Goal: Task Accomplishment & Management: Manage account settings

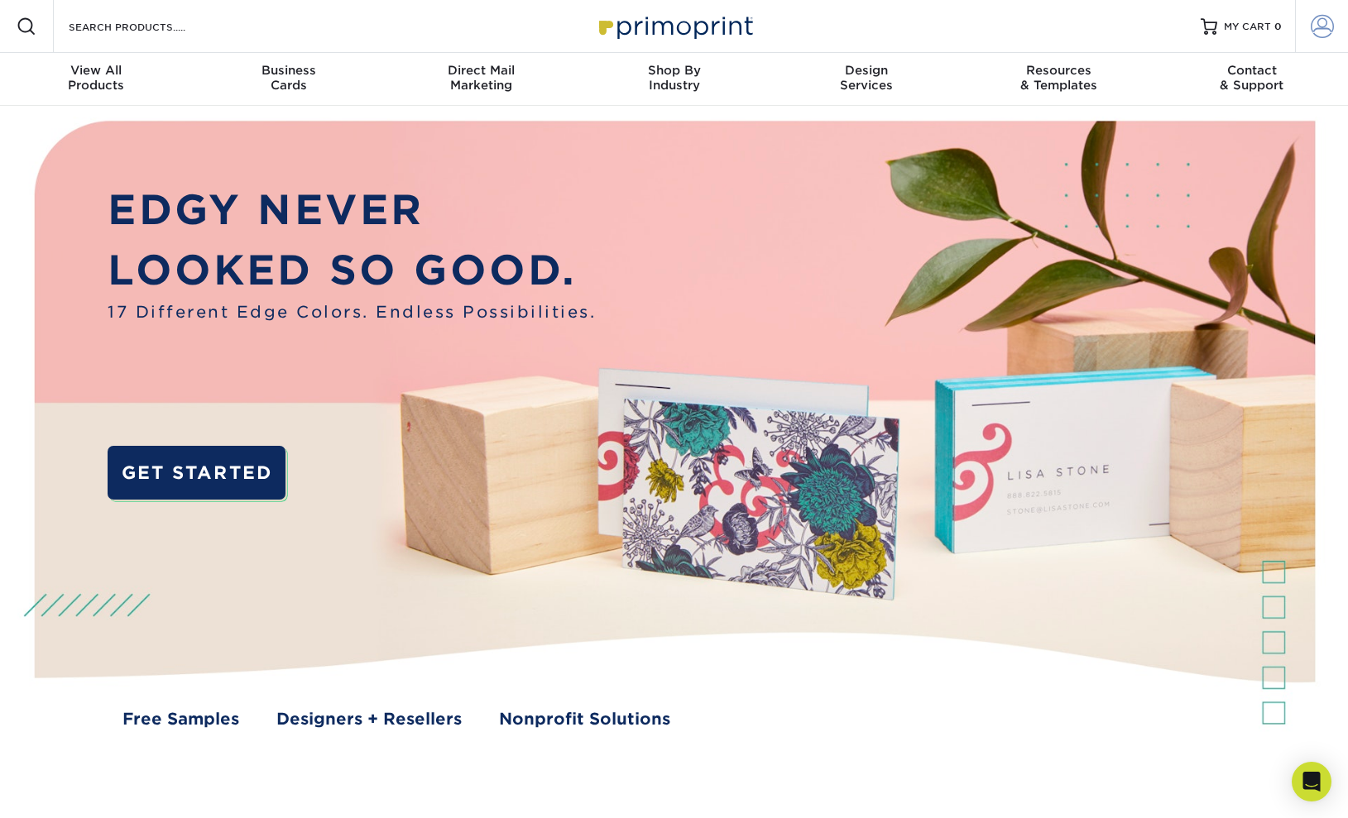
click at [1331, 26] on span at bounding box center [1322, 26] width 23 height 23
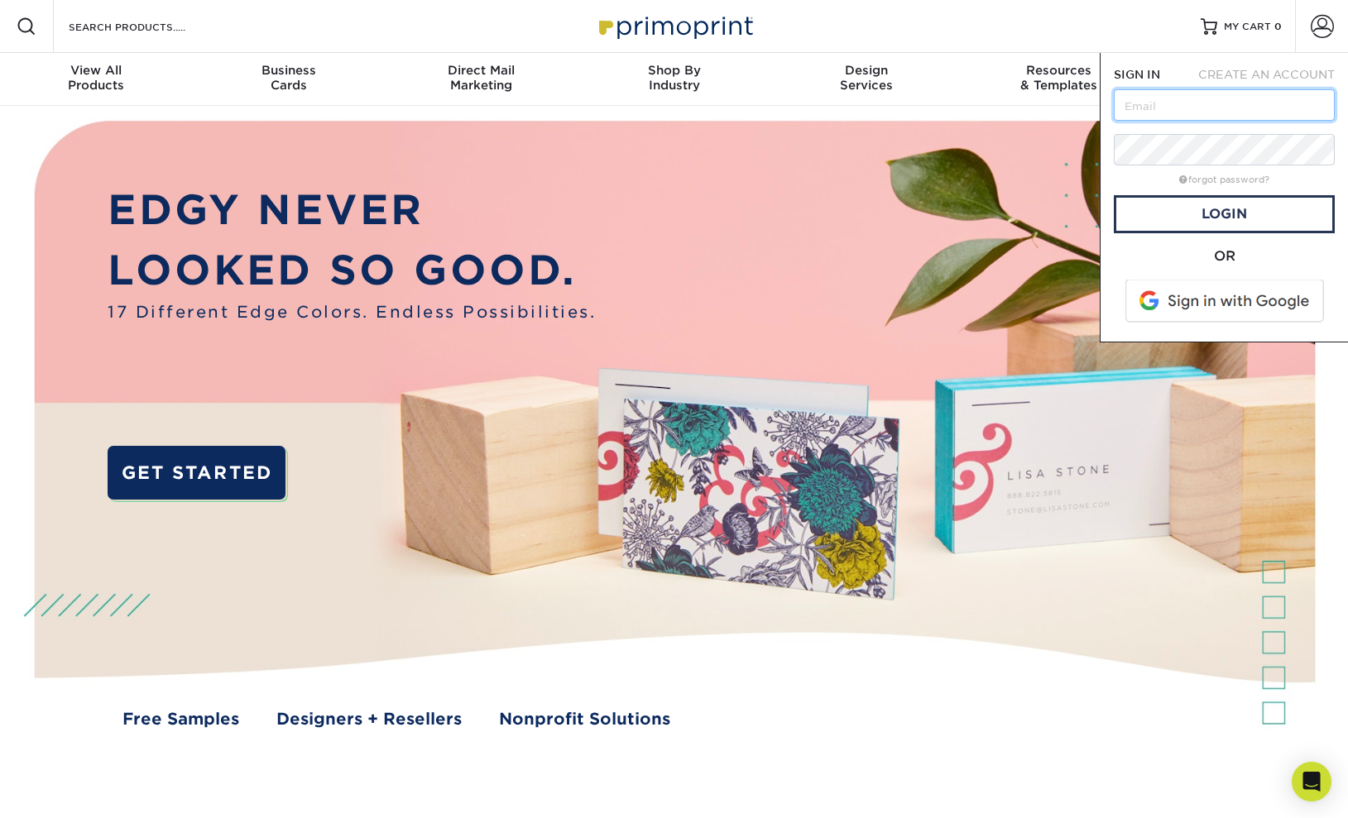
type input "[PERSON_NAME][EMAIL_ADDRESS][DOMAIN_NAME]"
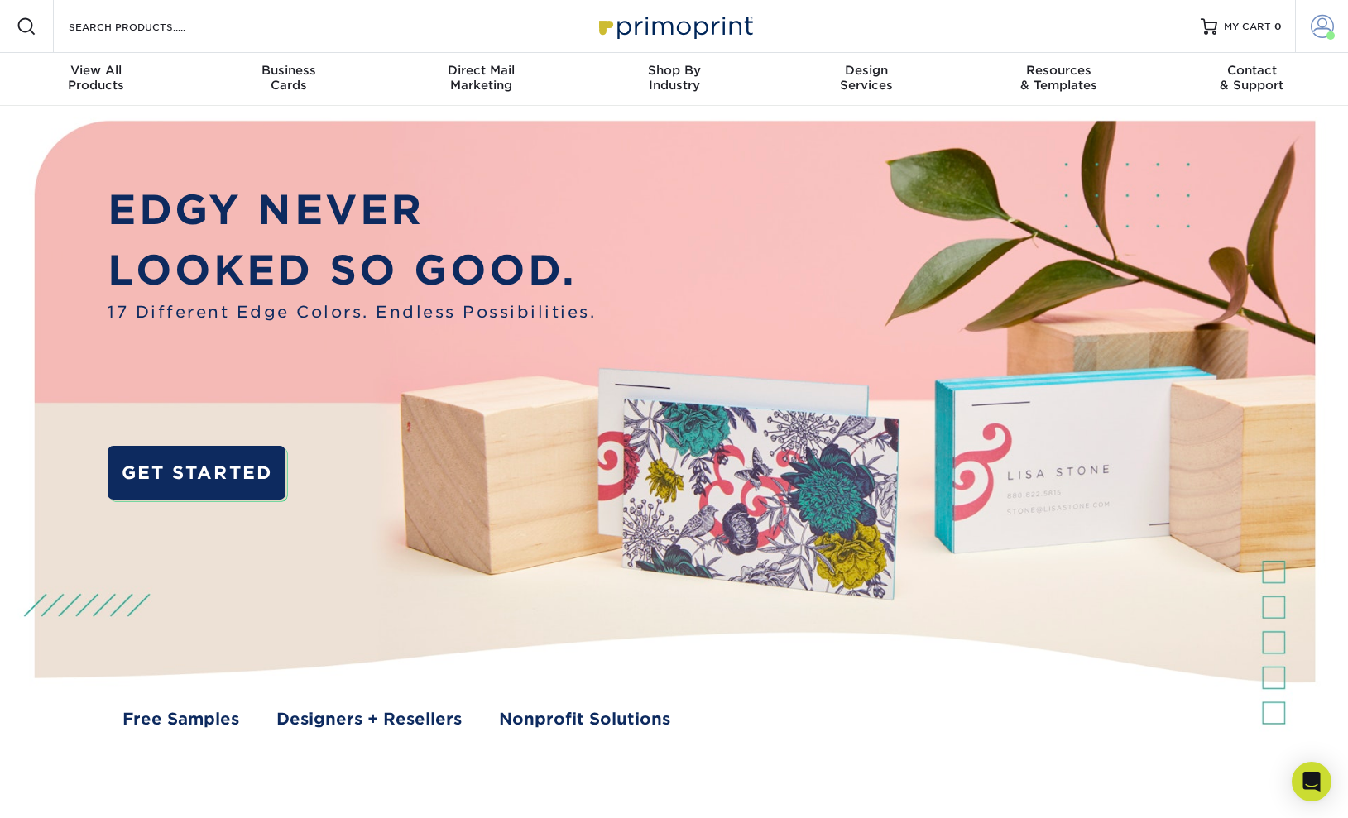
click at [1322, 26] on span at bounding box center [1322, 26] width 23 height 23
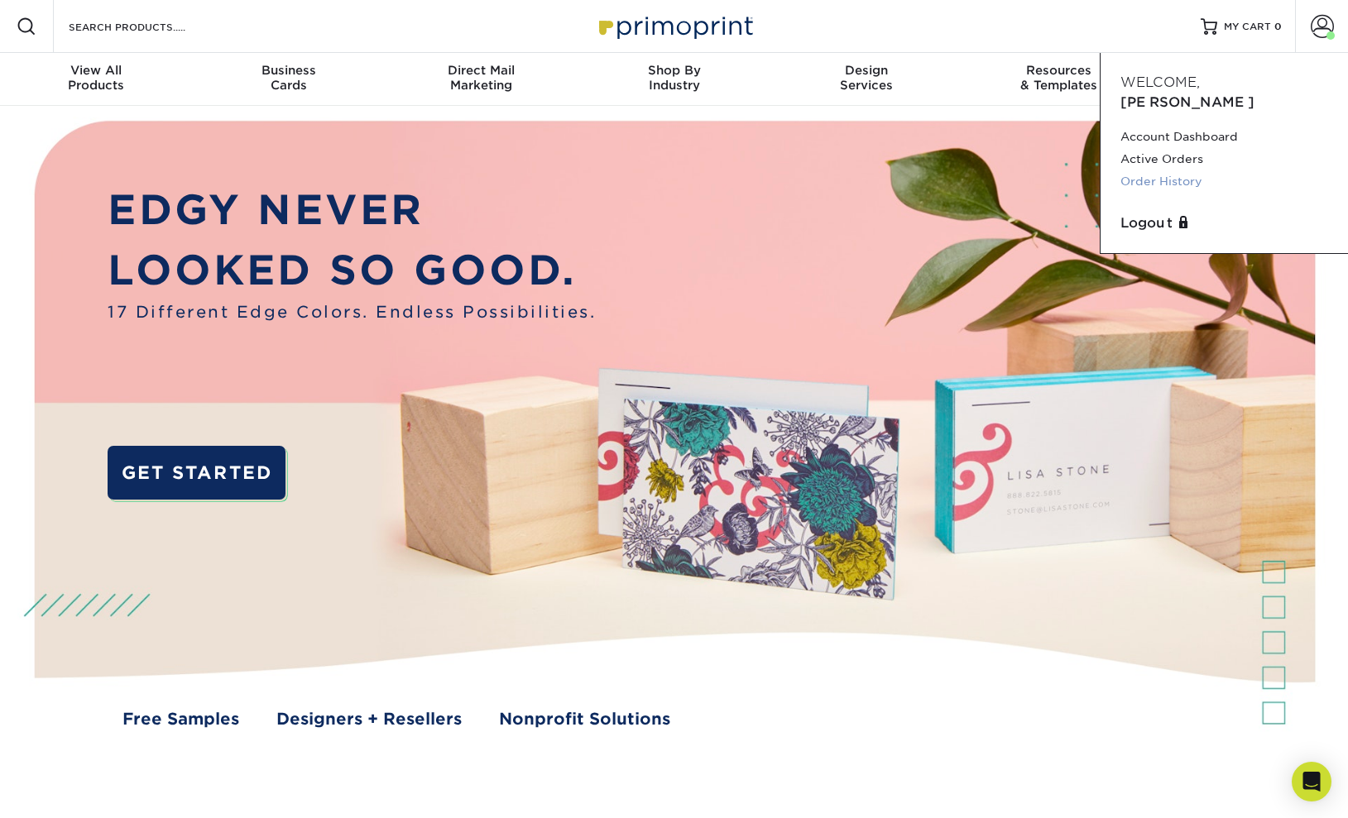
click at [1186, 170] on link "Order History" at bounding box center [1224, 181] width 208 height 22
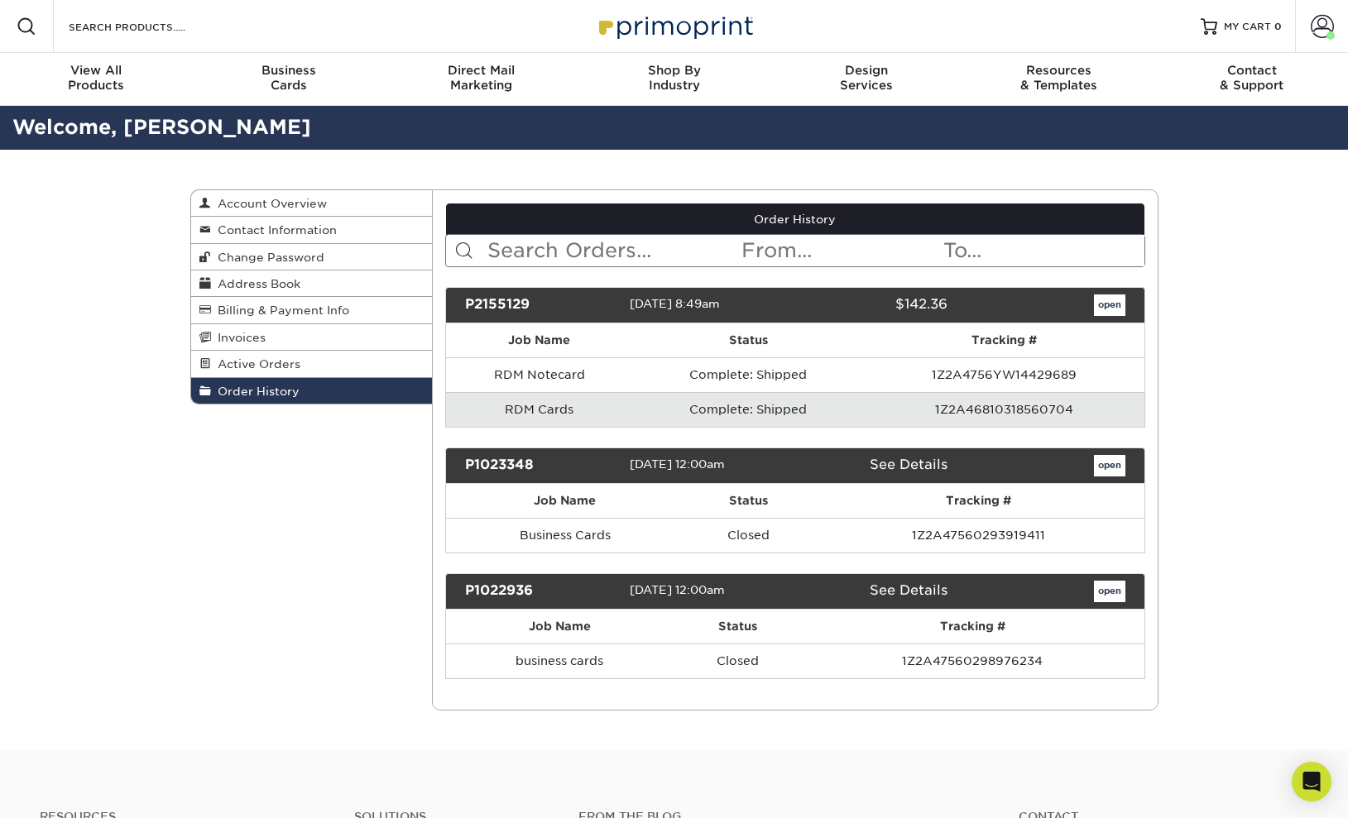
click at [669, 426] on div "P2155129 [DATE] 8:49am $142.36 open Job Name Status open" at bounding box center [795, 493] width 700 height 412
click at [734, 410] on td "Complete: Shipped" at bounding box center [748, 409] width 232 height 35
click at [547, 413] on td "RDM Cards" at bounding box center [539, 409] width 186 height 35
click at [559, 416] on td "RDM Cards" at bounding box center [539, 409] width 186 height 35
click at [778, 393] on td "Complete: Shipped" at bounding box center [748, 409] width 232 height 35
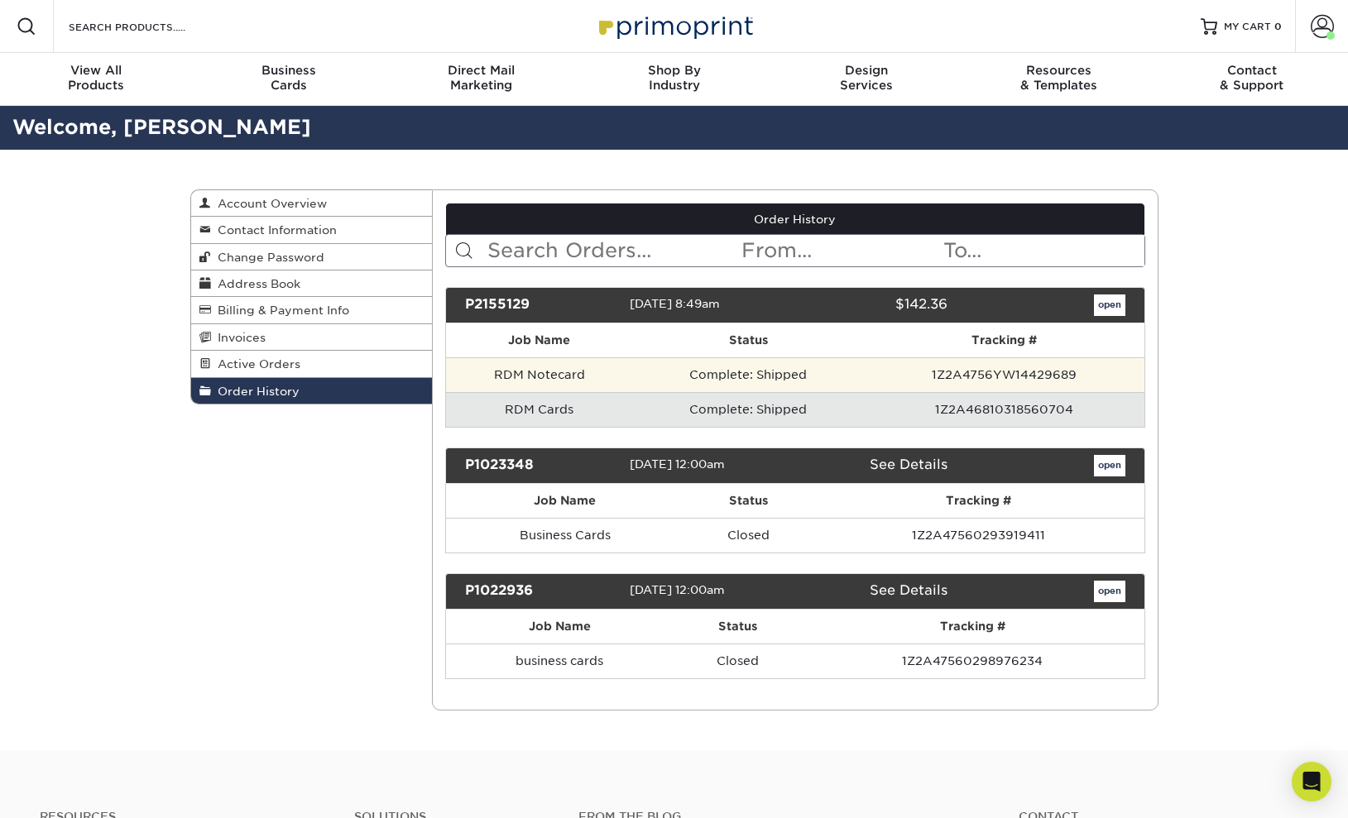
click at [977, 364] on td "1Z2A4756YW14429689" at bounding box center [1005, 374] width 280 height 35
drag, startPoint x: 979, startPoint y: 376, endPoint x: 1002, endPoint y: 368, distance: 24.6
click at [979, 376] on td "1Z2A4756YW14429689" at bounding box center [1005, 374] width 280 height 35
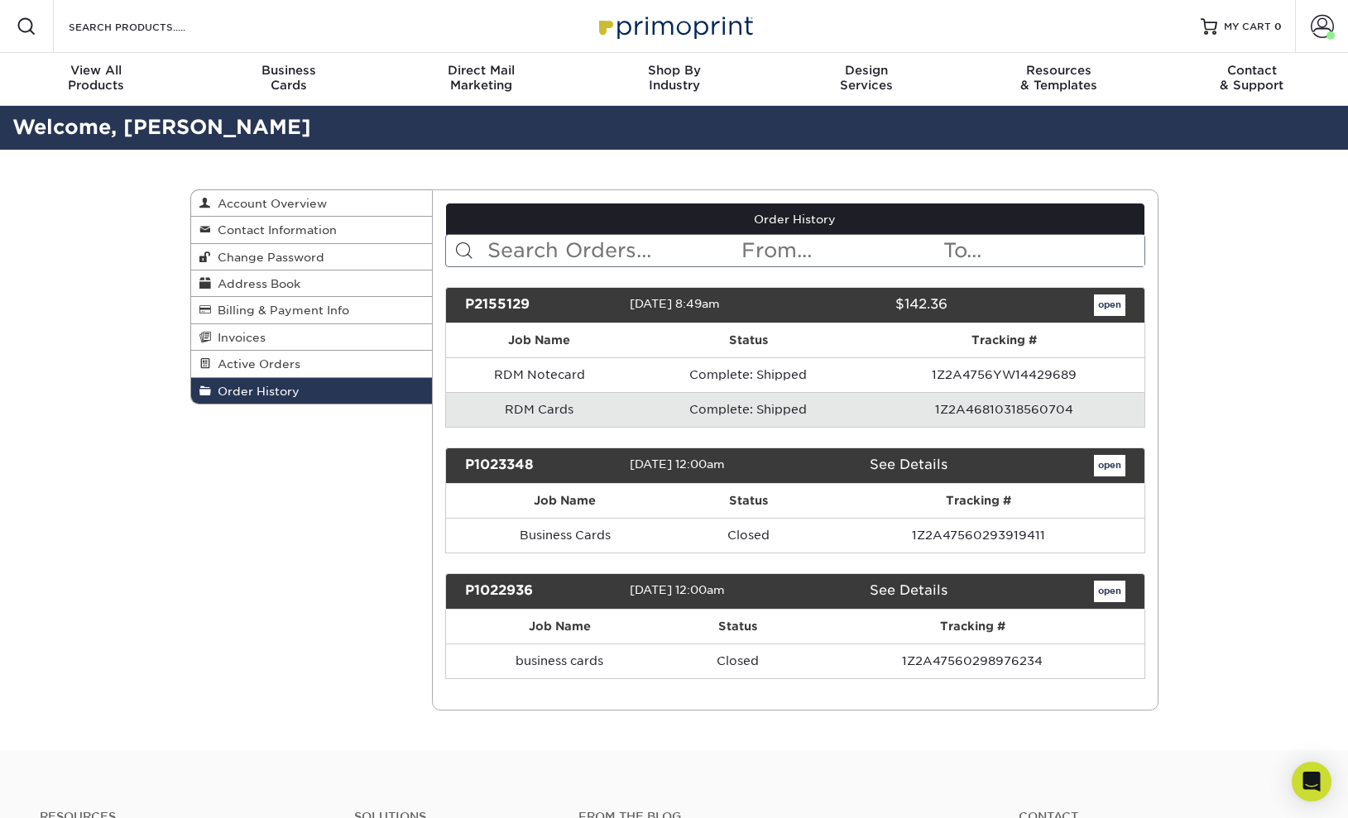
click at [1115, 304] on link "open" at bounding box center [1109, 306] width 31 height 22
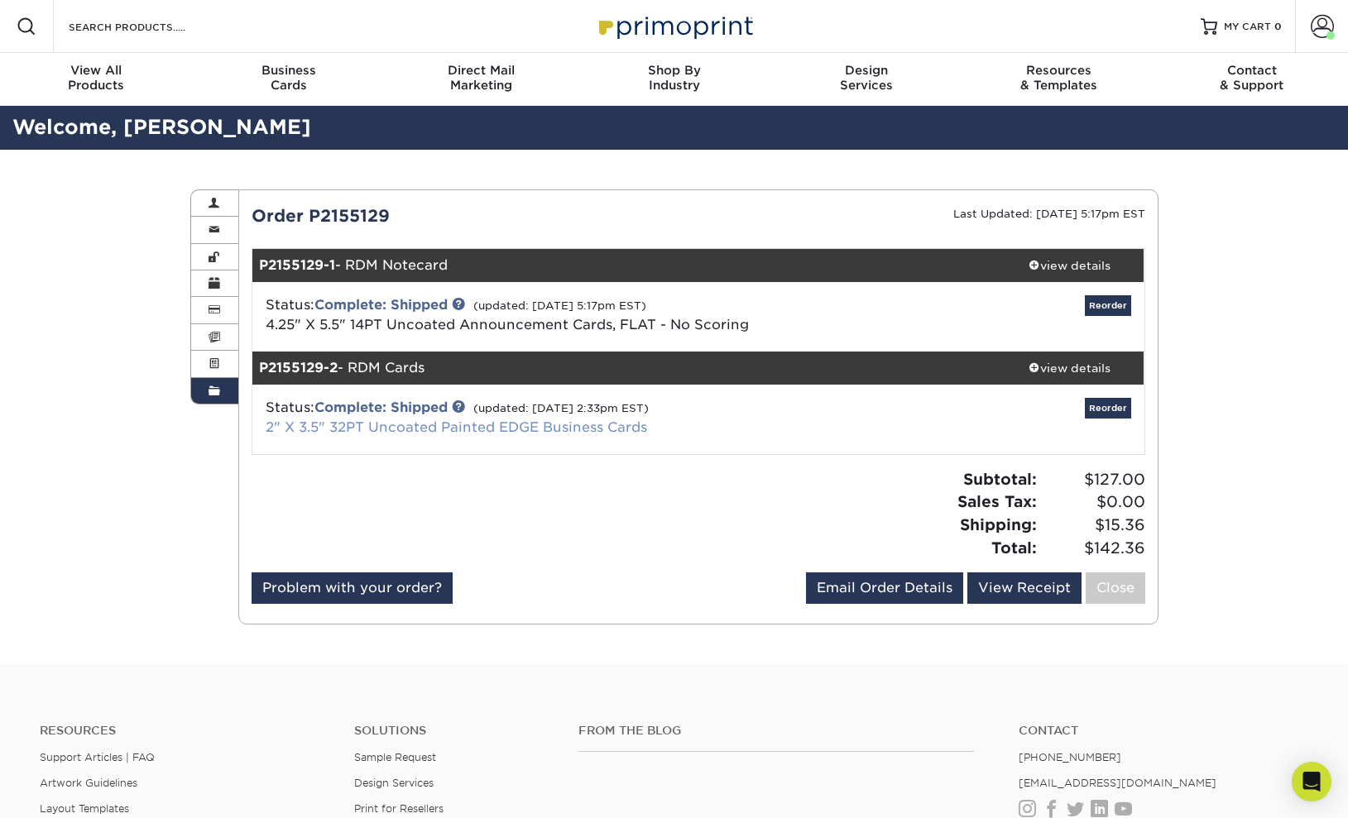
click at [410, 429] on link "2" X 3.5" 32PT Uncoated Painted EDGE Business Cards" at bounding box center [456, 427] width 381 height 16
click at [920, 581] on link "Email Order Details" at bounding box center [884, 588] width 157 height 31
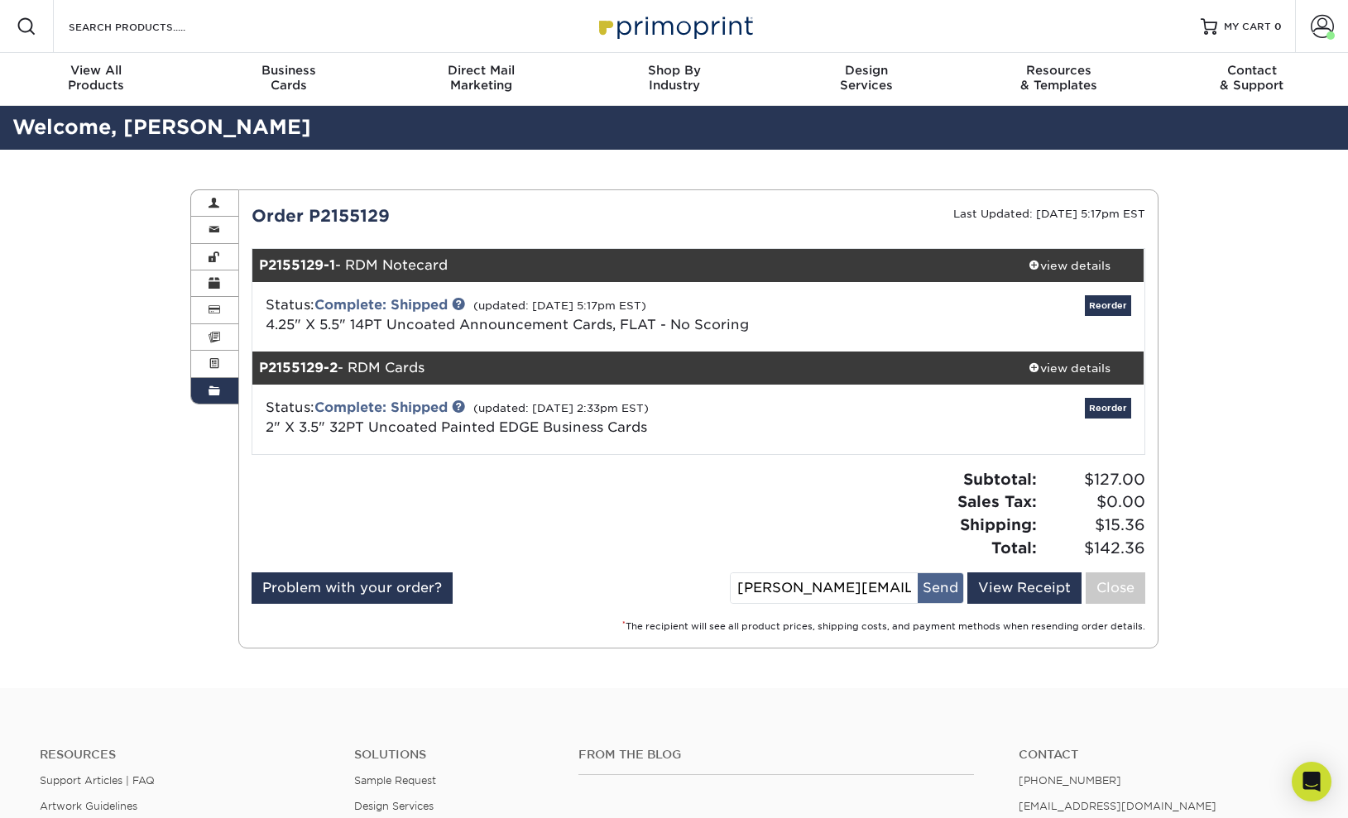
click at [951, 589] on button "Send" at bounding box center [941, 588] width 46 height 30
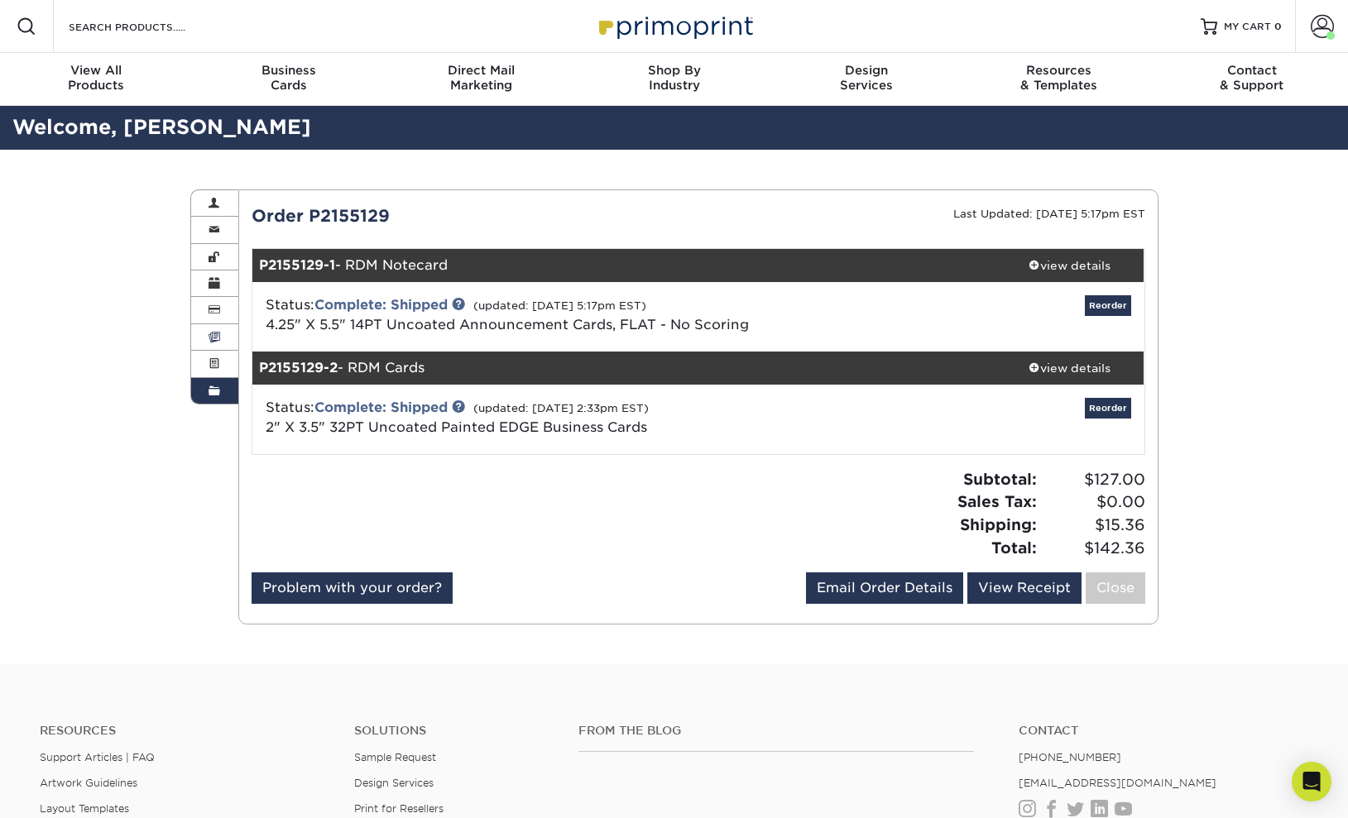
click at [223, 335] on link "Invoices" at bounding box center [215, 337] width 48 height 26
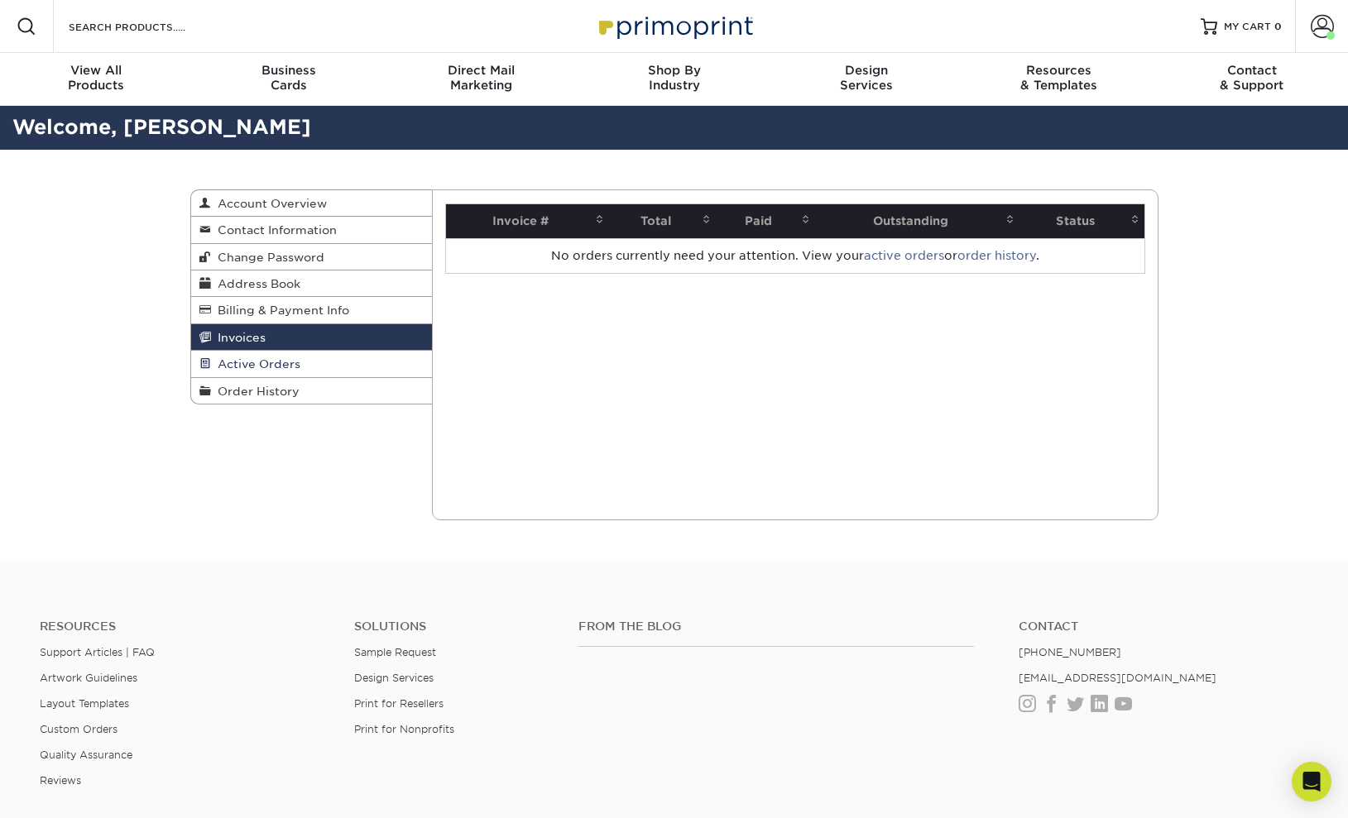
click at [306, 355] on link "Active Orders" at bounding box center [312, 364] width 242 height 26
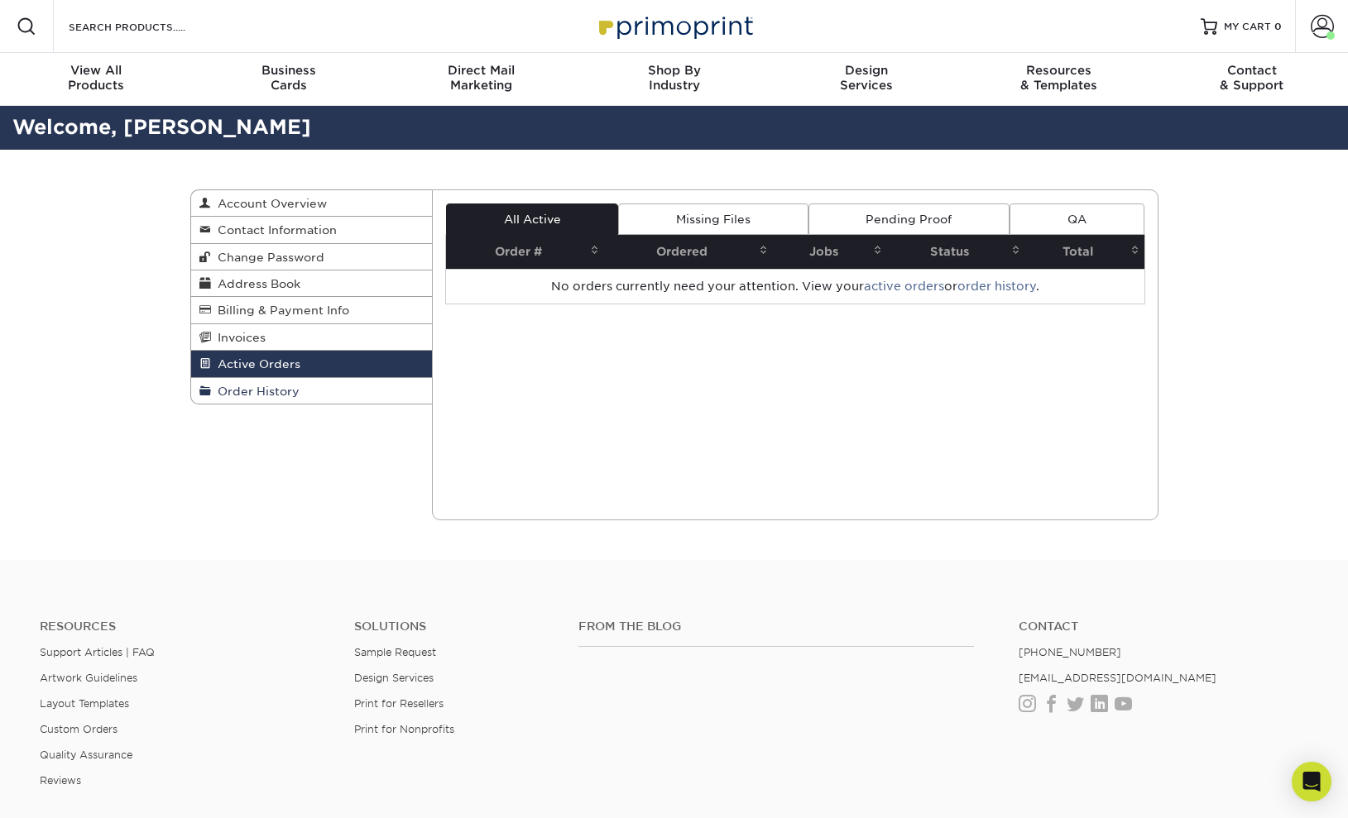
click at [323, 384] on link "Order History" at bounding box center [312, 391] width 242 height 26
